Goal: Complete application form

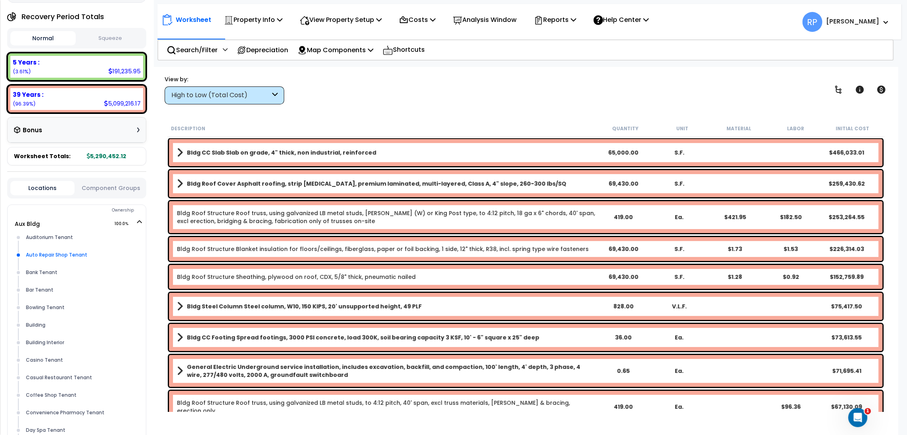
scroll to position [88, 0]
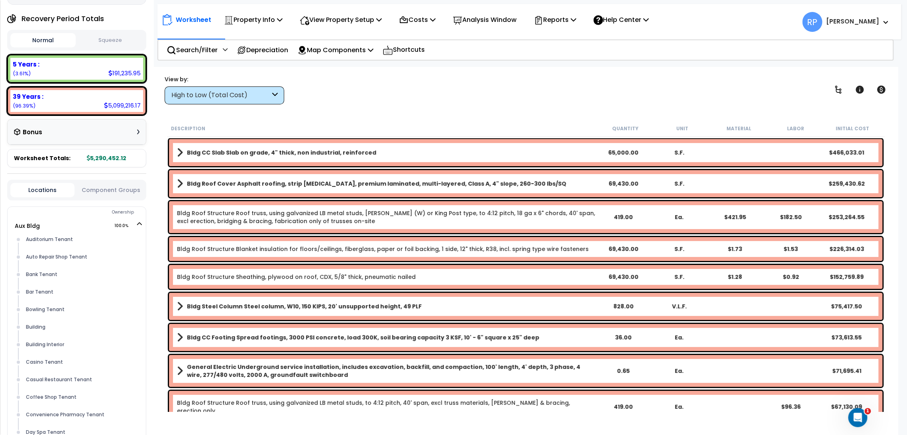
click at [93, 189] on button "Component Groups" at bounding box center [110, 190] width 64 height 9
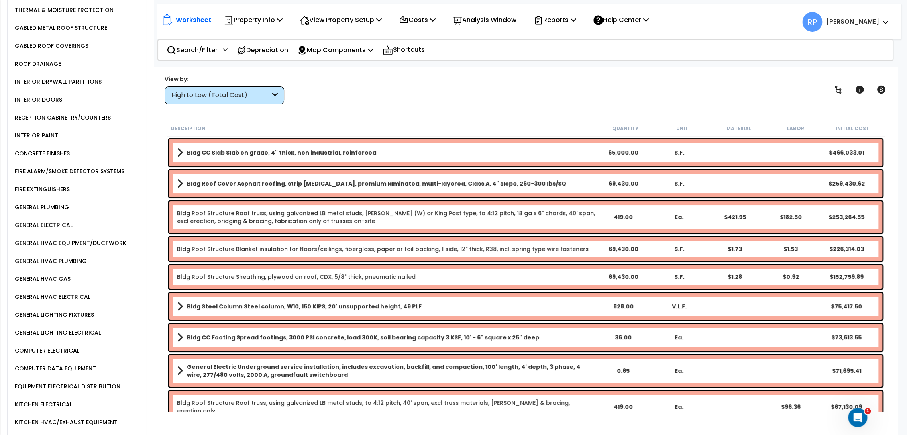
scroll to position [398, 0]
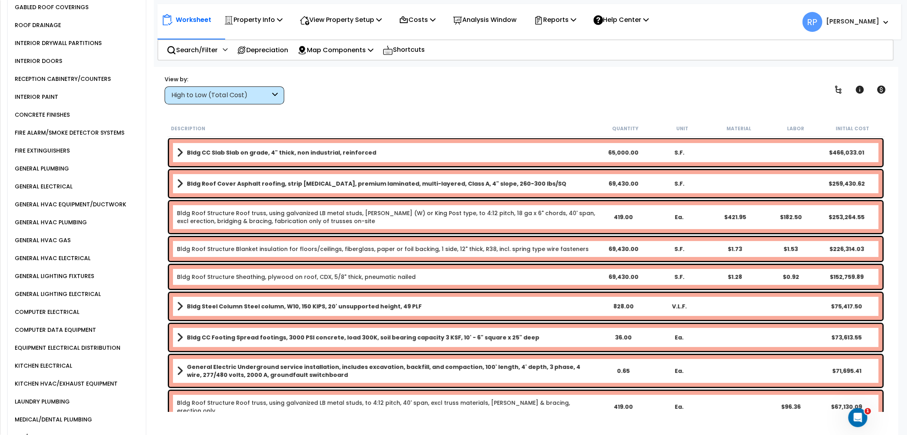
click at [90, 200] on div "GENERAL HVAC EQUIPMENT/DUCTWORK" at bounding box center [70, 205] width 114 height 10
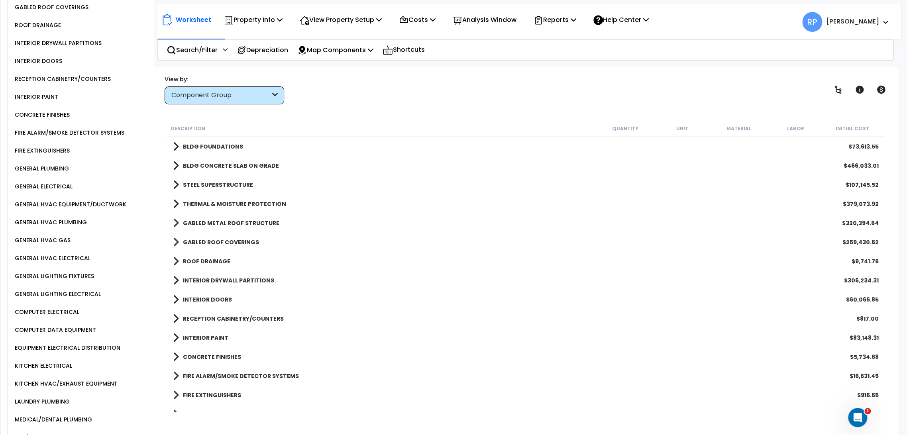
click at [258, 92] on div "Component Group" at bounding box center [220, 95] width 98 height 9
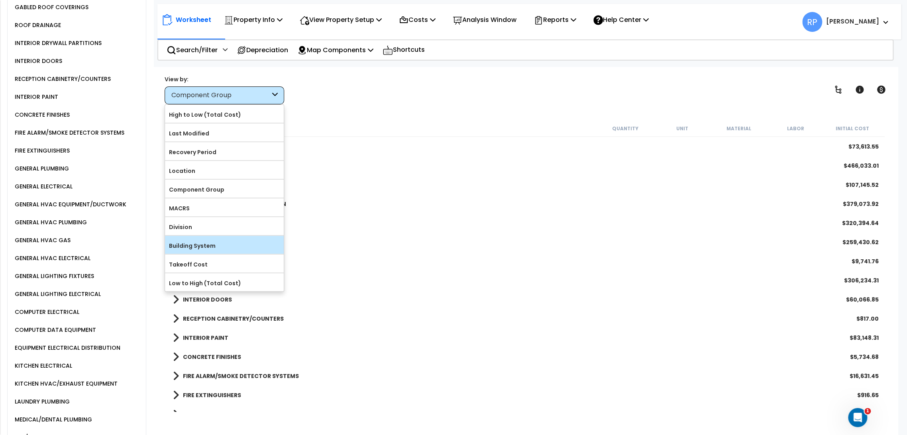
scroll to position [35, 0]
click at [228, 172] on label "Location" at bounding box center [224, 171] width 119 height 12
click at [0, 0] on input "Location" at bounding box center [0, 0] width 0 height 0
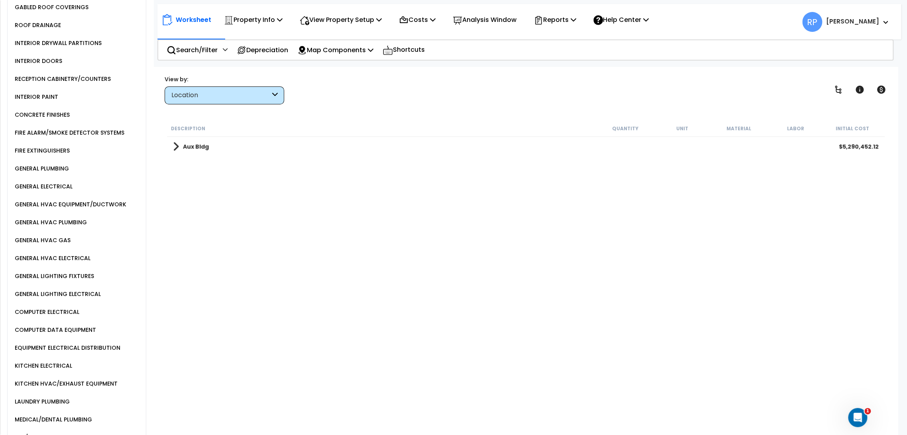
scroll to position [0, 0]
click at [181, 149] on link "Aux Bldg" at bounding box center [191, 146] width 36 height 11
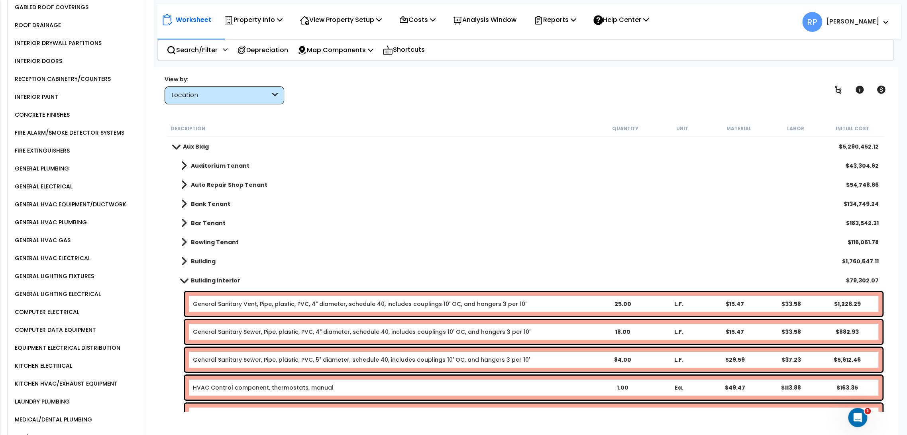
click at [182, 162] on span at bounding box center [184, 165] width 6 height 11
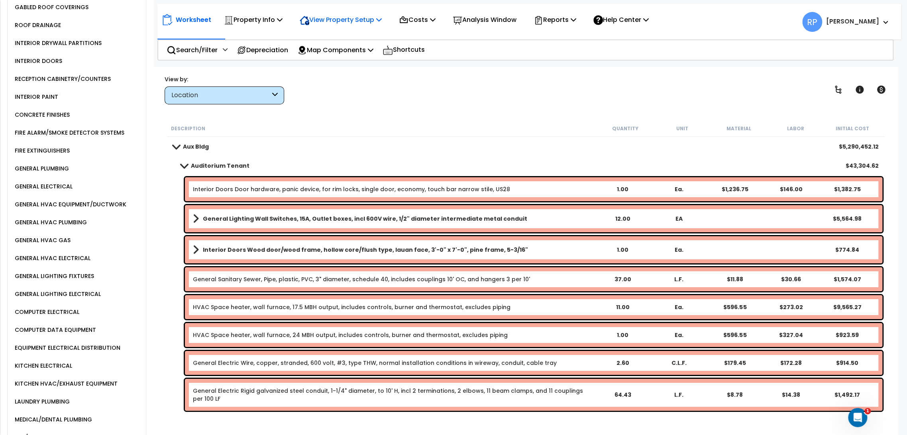
click at [358, 20] on p "View Property Setup" at bounding box center [341, 19] width 82 height 11
click at [315, 54] on link "View Questionnaire" at bounding box center [335, 55] width 79 height 16
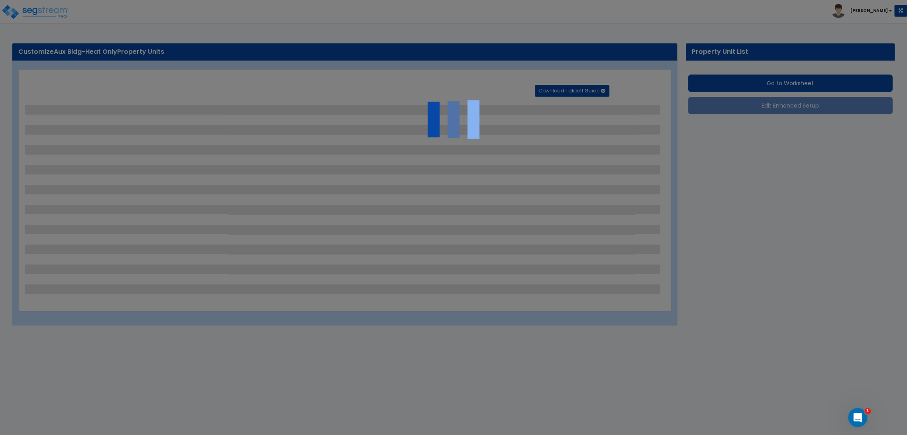
select select "4"
select select "1"
select select "12"
select select "1"
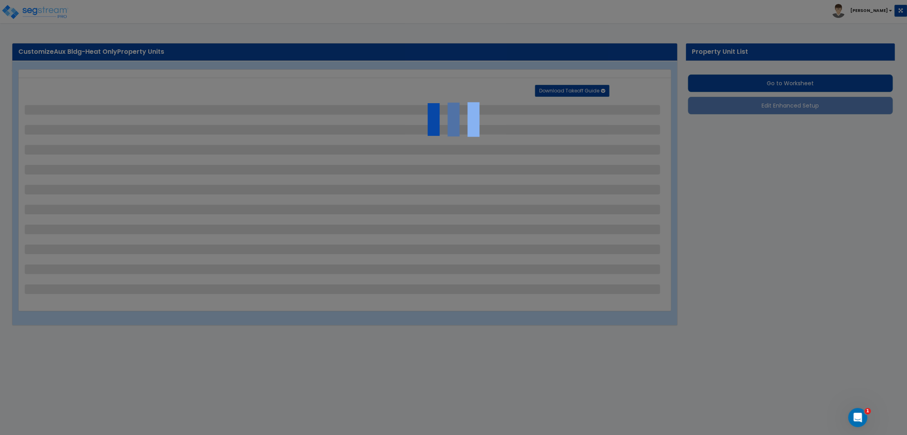
select select "1"
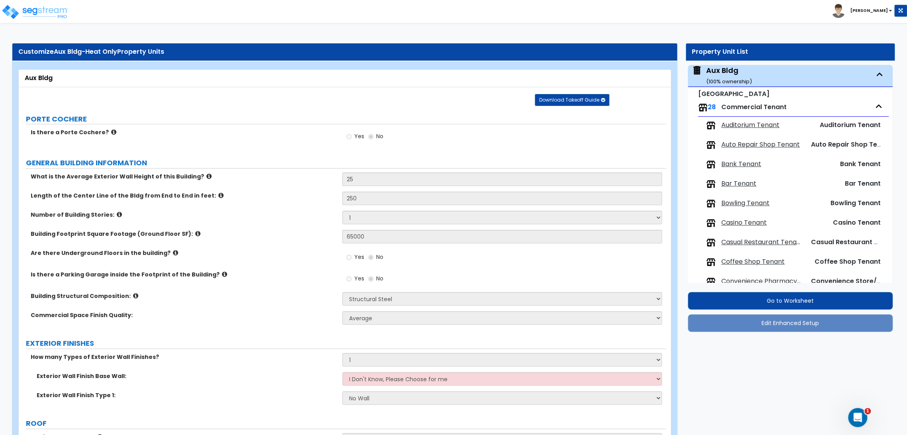
click at [767, 125] on span "Auditorium Tenant" at bounding box center [750, 125] width 58 height 9
select select "1"
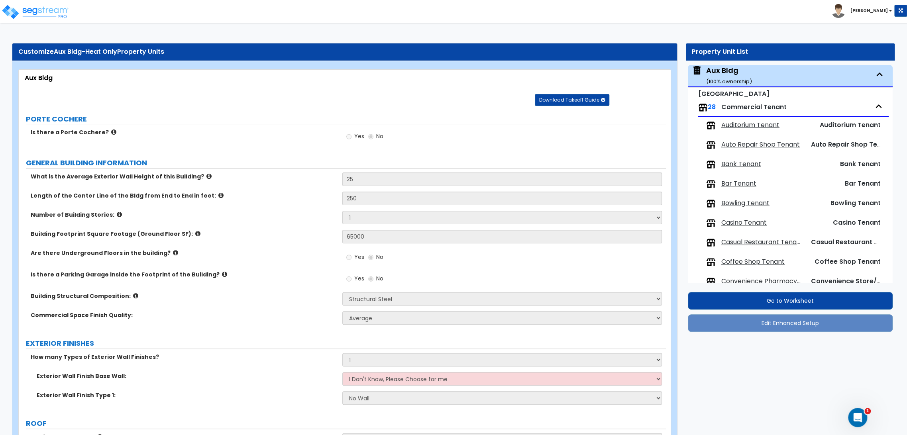
select select "1"
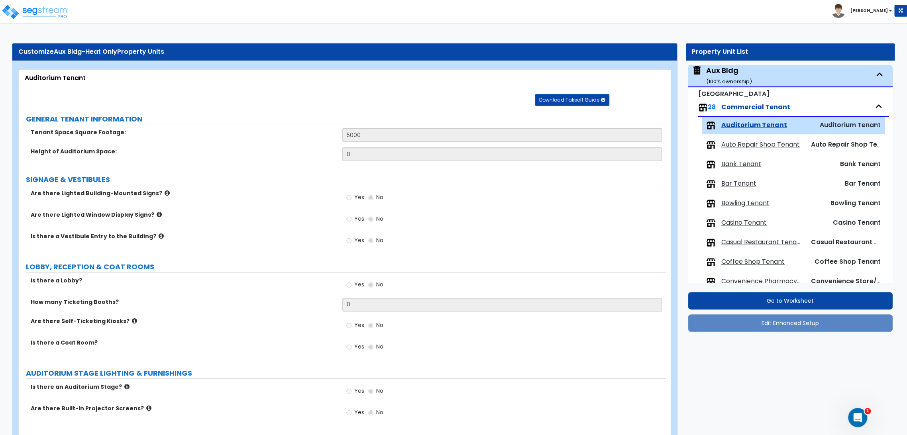
click at [714, 75] on div "Aux Bldg ( 100 % ownership)" at bounding box center [729, 75] width 46 height 20
select select "4"
select select "1"
select select "12"
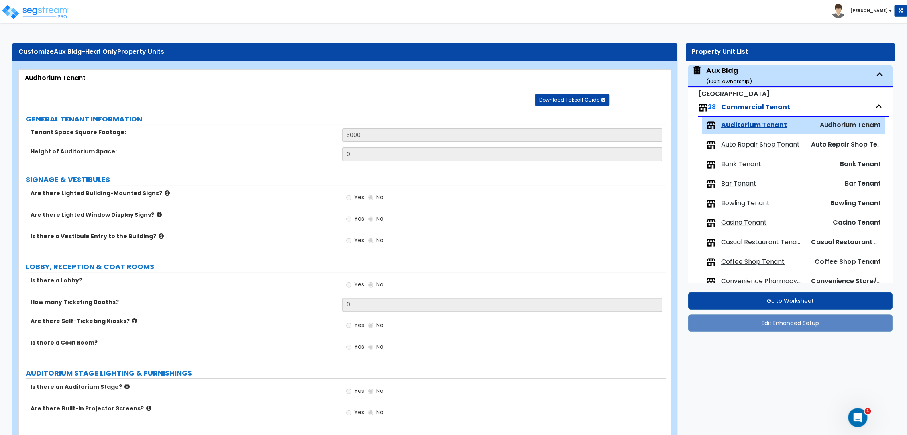
select select "1"
